Goal: Task Accomplishment & Management: Manage account settings

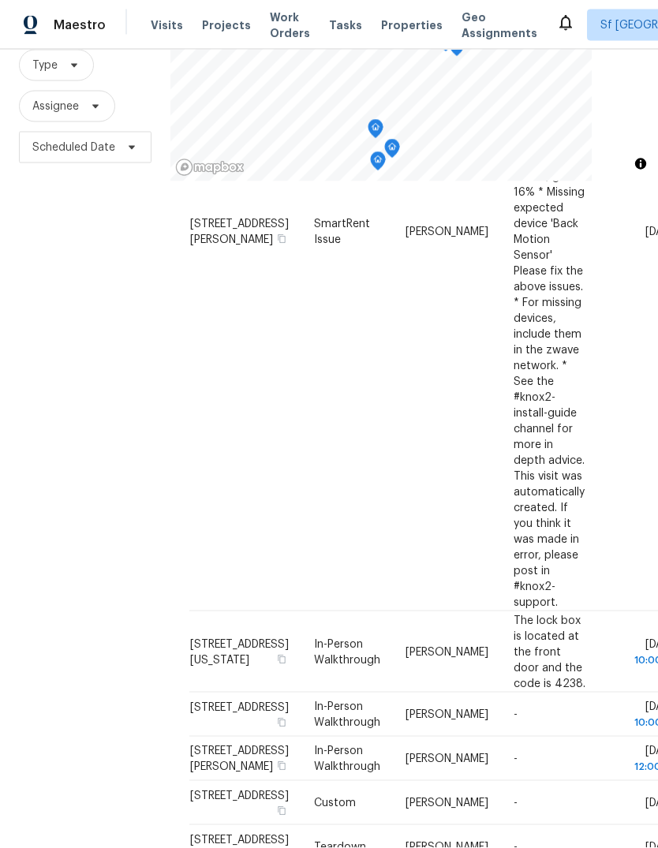
scroll to position [59, 0]
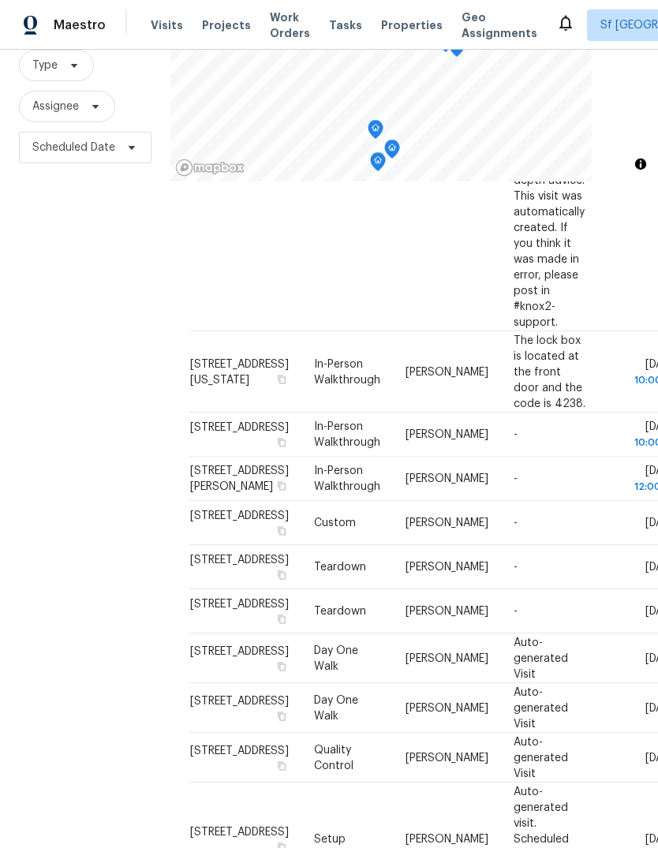
click at [137, 387] on div "Filters Reset ​ Type Assignee Scheduled Date" at bounding box center [85, 403] width 170 height 916
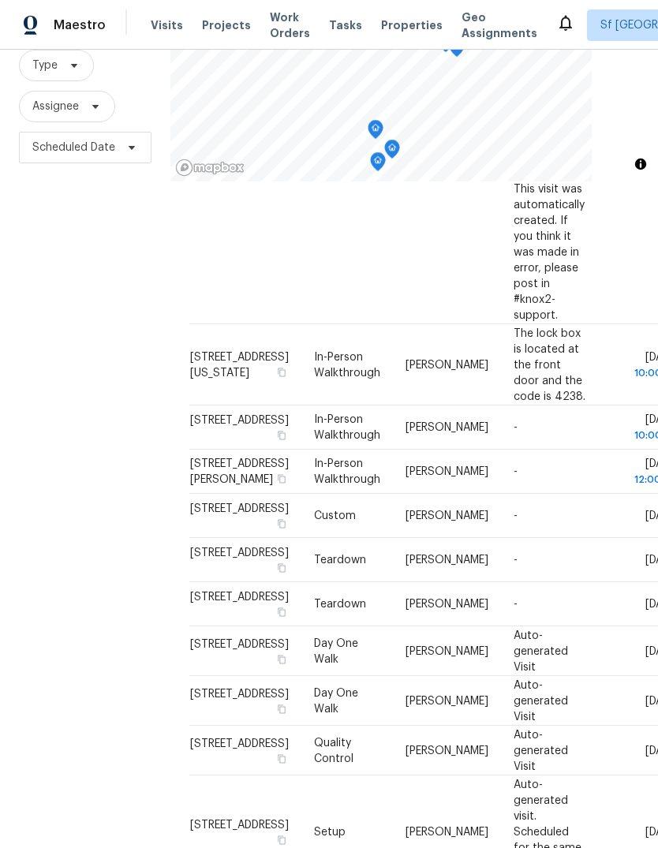
scroll to position [763, 0]
click at [137, 387] on div "Filters Reset ​ Type Assignee Scheduled Date" at bounding box center [85, 403] width 170 height 916
click at [137, 376] on div "Filters Reset ​ Type Assignee Scheduled Date" at bounding box center [85, 403] width 170 height 916
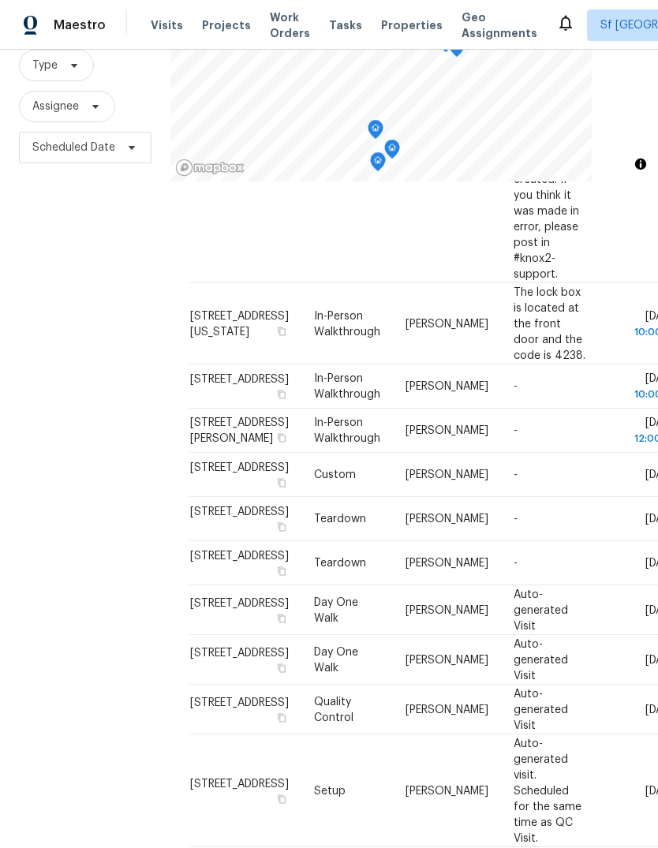
scroll to position [846, 0]
click at [136, 393] on div "Filters Reset ​ Type Assignee Scheduled Date" at bounding box center [85, 403] width 170 height 916
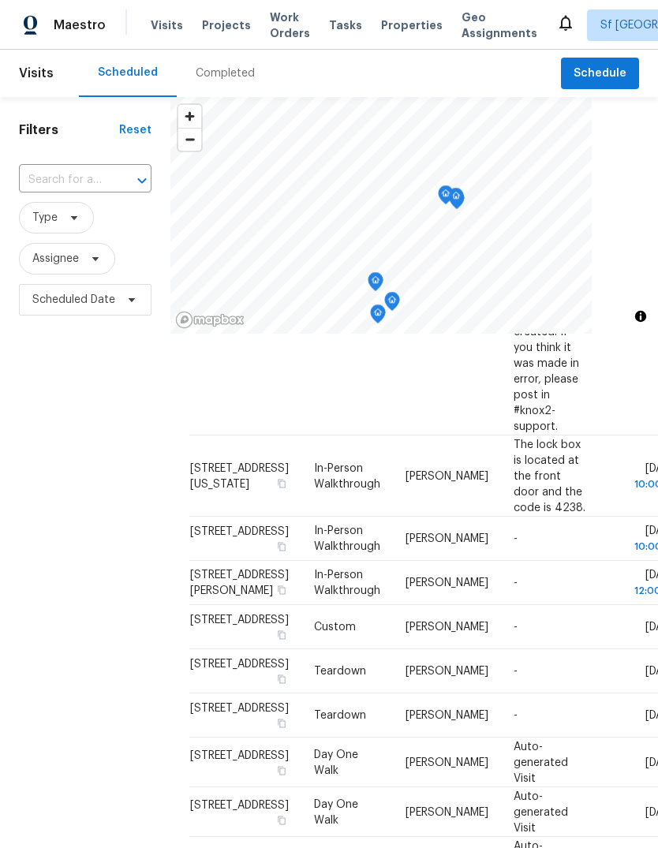
scroll to position [0, 0]
click at [202, 66] on div "Completed" at bounding box center [225, 74] width 59 height 16
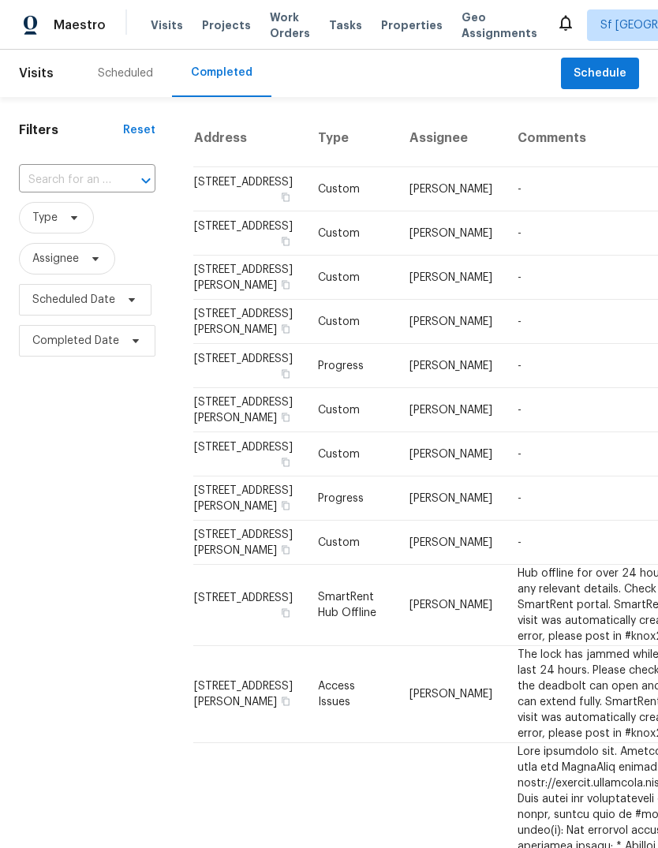
click at [173, 18] on span "Visits" at bounding box center [167, 25] width 32 height 16
click at [124, 62] on div "Scheduled" at bounding box center [125, 73] width 93 height 47
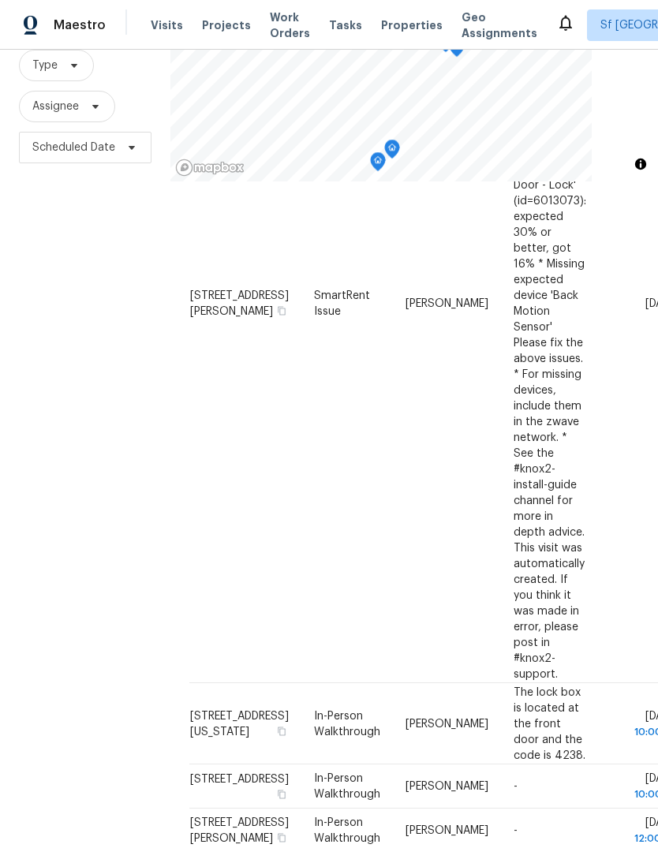
scroll to position [359, 0]
click at [147, 392] on div "Filters Reset ​ Type Assignee Scheduled Date" at bounding box center [85, 403] width 170 height 916
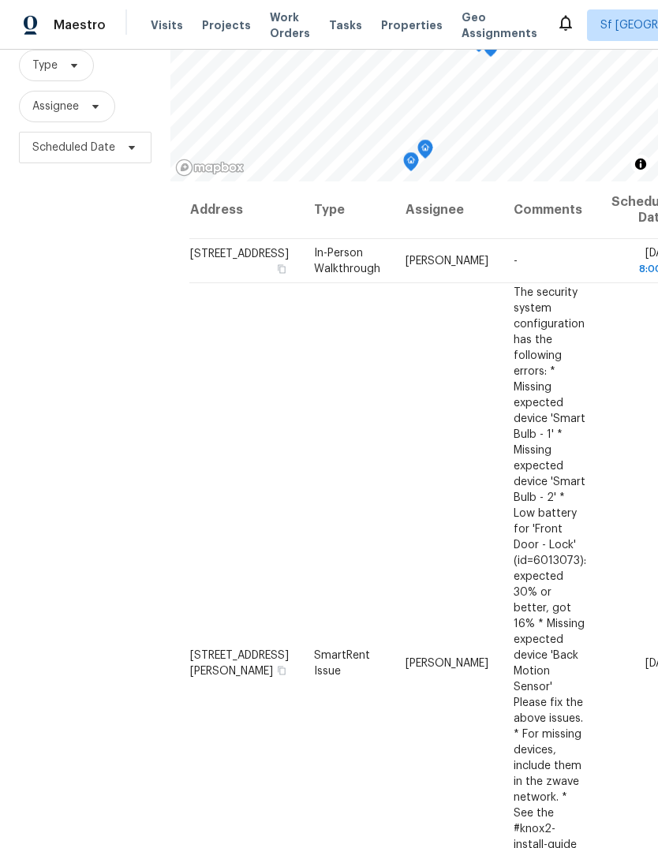
scroll to position [0, 0]
click at [9, 350] on div "Filters Reset ​ Type Assignee Scheduled Date" at bounding box center [85, 403] width 170 height 916
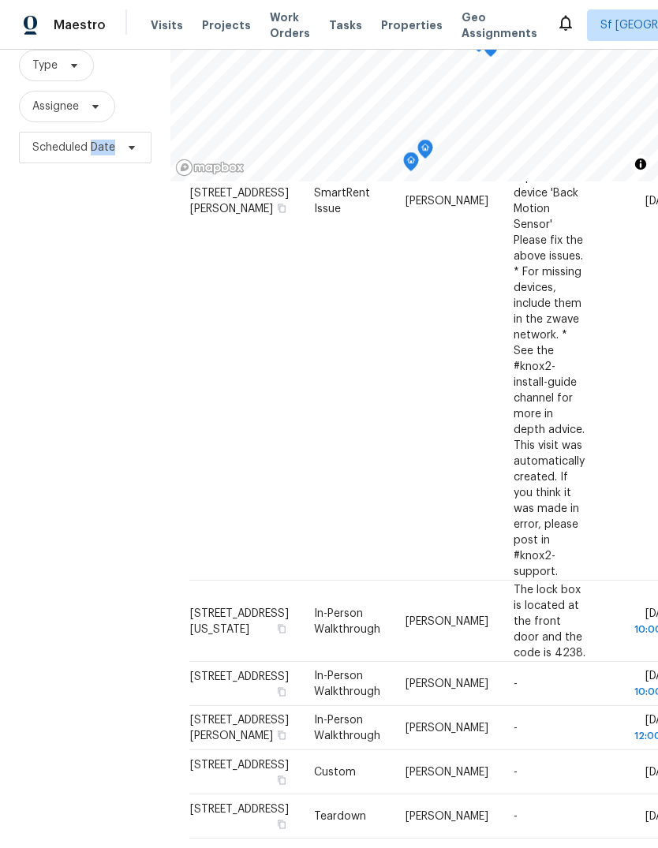
scroll to position [463, 0]
click at [157, 20] on span "Visits" at bounding box center [167, 25] width 32 height 16
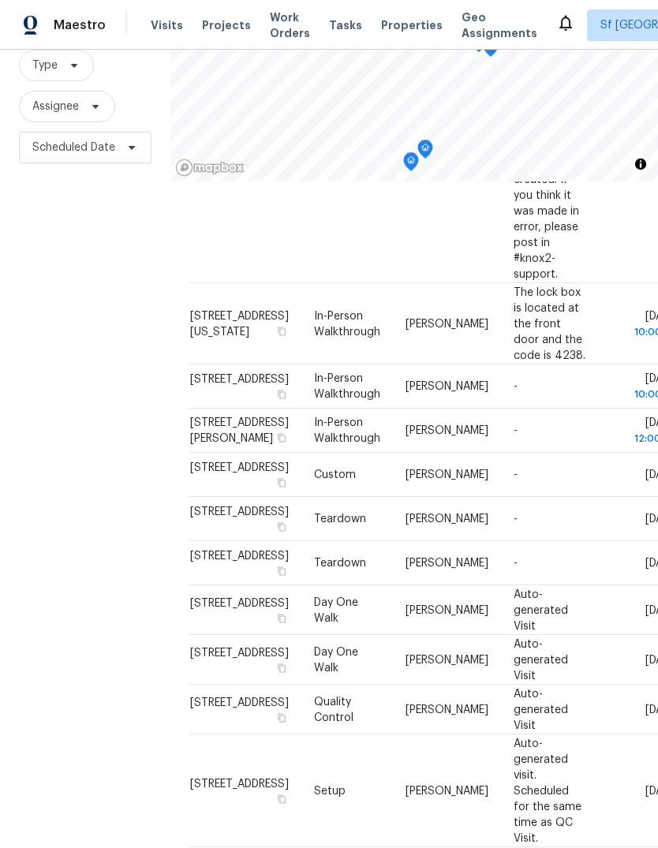
scroll to position [765, 0]
click at [329, 20] on span "Tasks" at bounding box center [345, 25] width 33 height 11
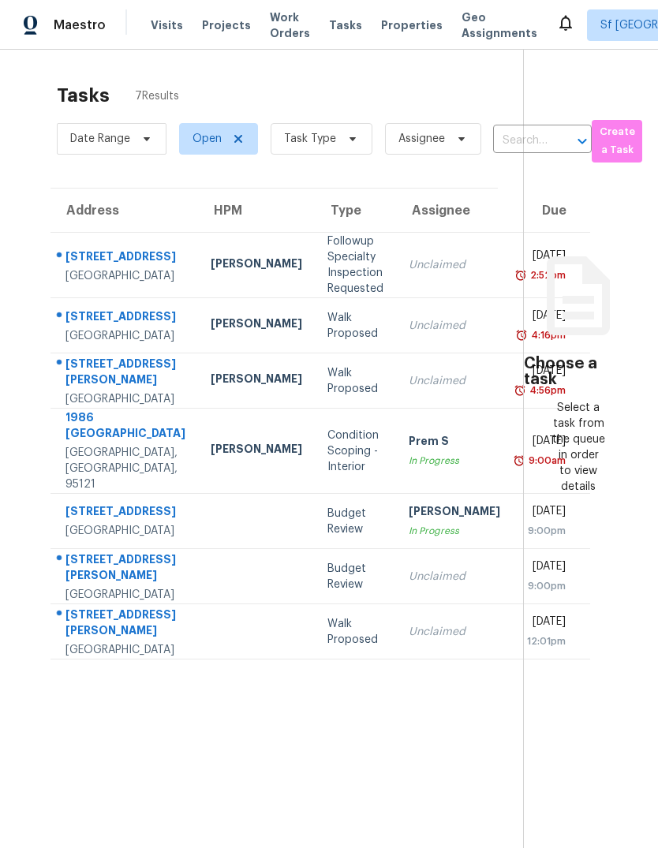
click at [98, 262] on div "[STREET_ADDRESS]" at bounding box center [126, 259] width 120 height 20
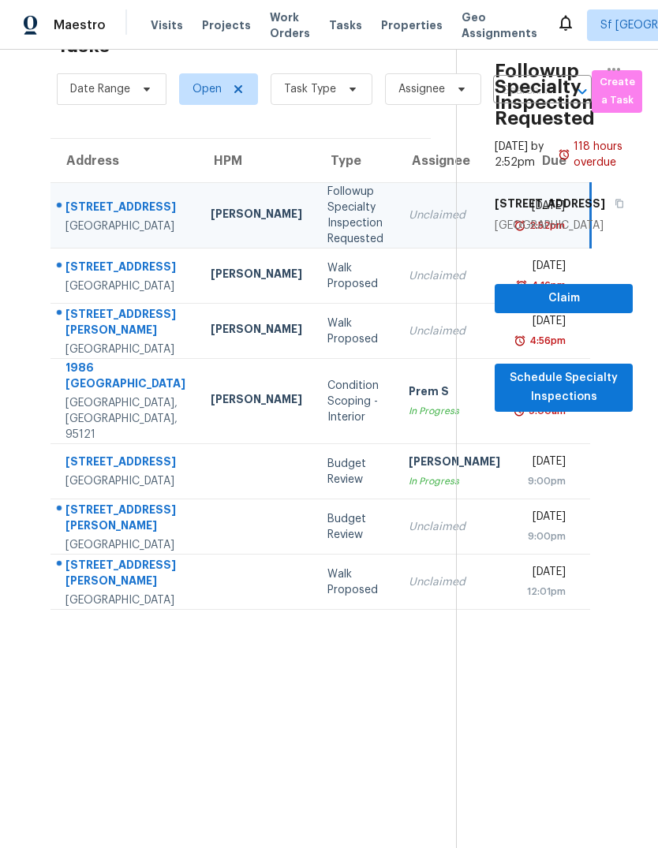
click at [163, 24] on span "Visits" at bounding box center [167, 25] width 32 height 16
